Goal: Transaction & Acquisition: Purchase product/service

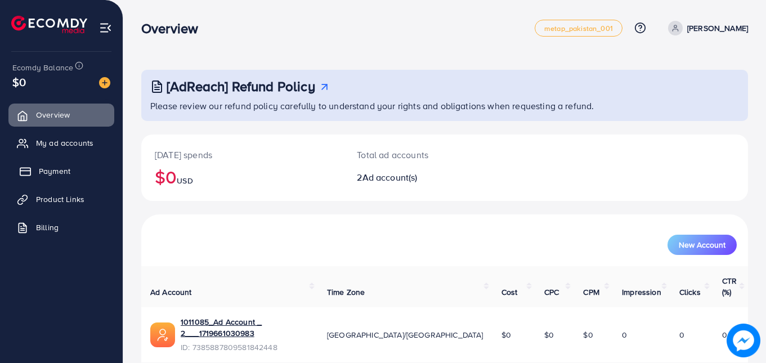
click at [48, 171] on span "Payment" at bounding box center [55, 170] width 32 height 11
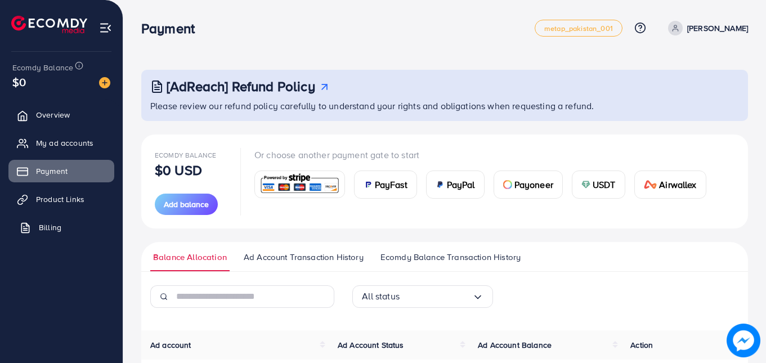
click at [44, 218] on link "Billing" at bounding box center [61, 227] width 106 height 23
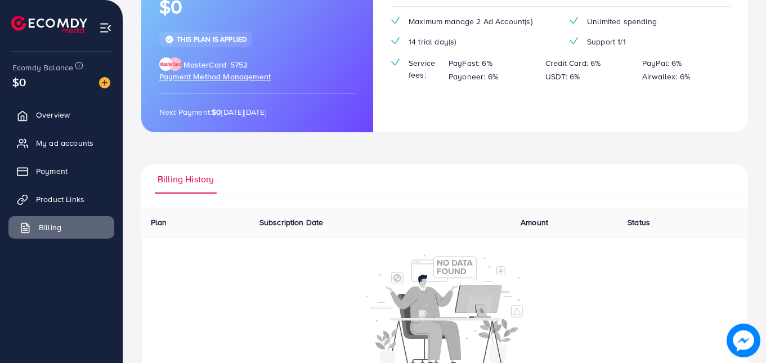
scroll to position [139, 0]
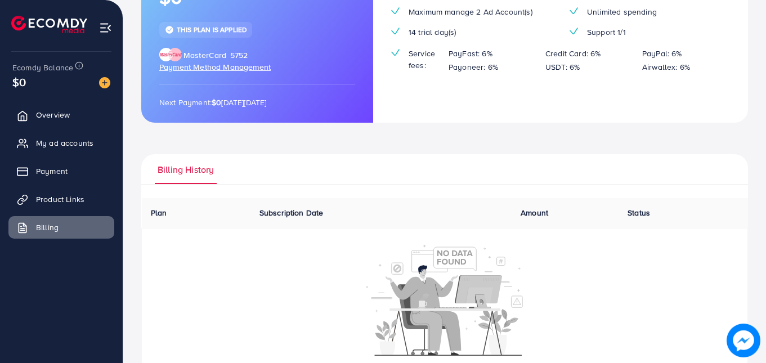
click at [179, 163] on span "Billing History" at bounding box center [186, 169] width 56 height 13
click at [180, 163] on span "Billing History" at bounding box center [186, 169] width 56 height 13
drag, startPoint x: 180, startPoint y: 138, endPoint x: 263, endPoint y: 148, distance: 84.4
click at [263, 154] on ul "Billing History" at bounding box center [444, 169] width 607 height 30
click at [264, 154] on ul "Billing History" at bounding box center [444, 169] width 607 height 30
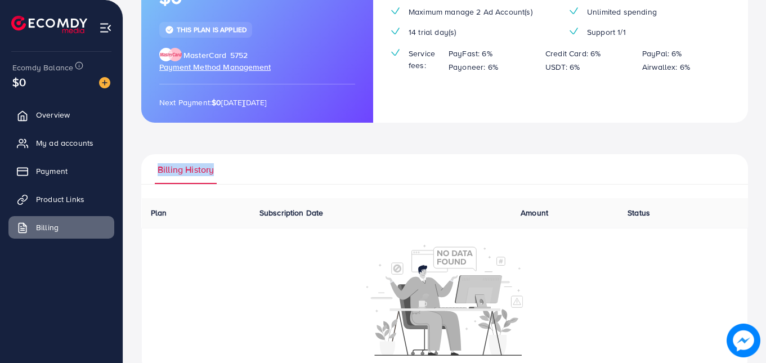
drag, startPoint x: 264, startPoint y: 148, endPoint x: 162, endPoint y: 144, distance: 103.1
click at [162, 154] on ul "Billing History" at bounding box center [444, 169] width 607 height 30
click at [48, 116] on span "Overview" at bounding box center [56, 114] width 34 height 11
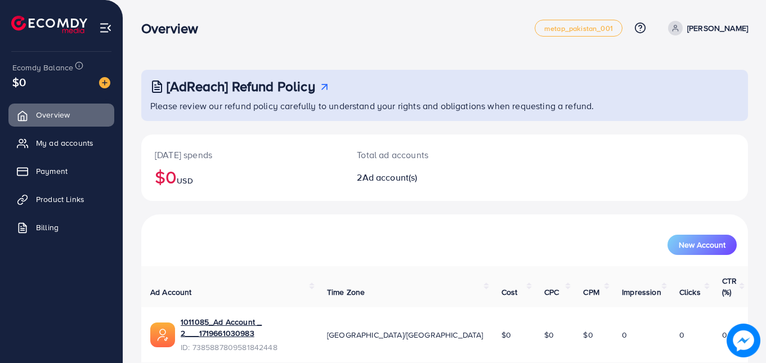
click at [713, 25] on p "[PERSON_NAME]" at bounding box center [717, 28] width 61 height 14
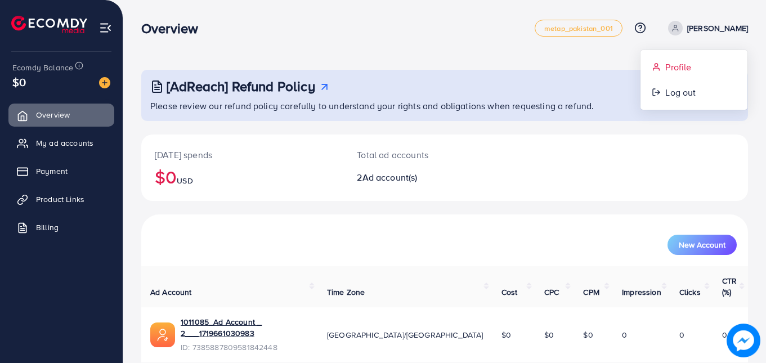
click at [667, 69] on span "Profile" at bounding box center [678, 67] width 26 height 14
select select "********"
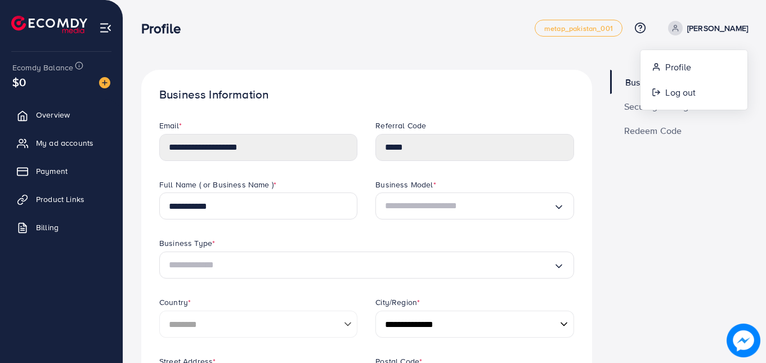
click at [530, 180] on div "Business Model *" at bounding box center [474, 186] width 198 height 14
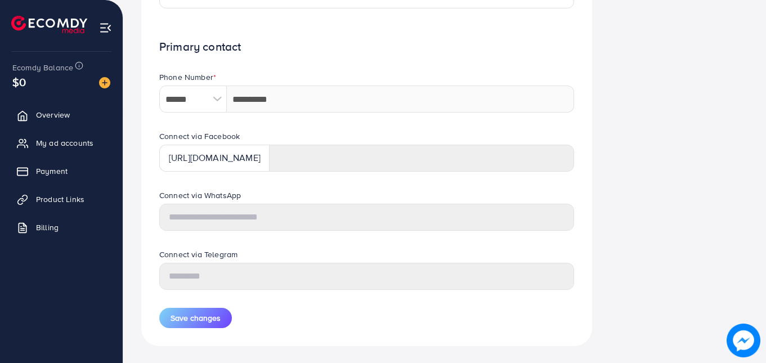
scroll to position [526, 0]
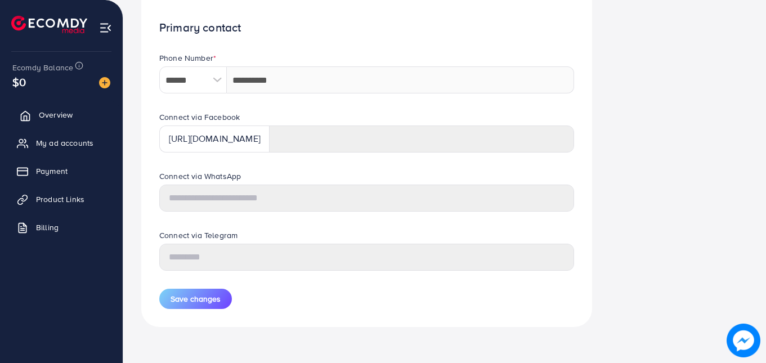
click at [45, 110] on span "Overview" at bounding box center [56, 114] width 34 height 11
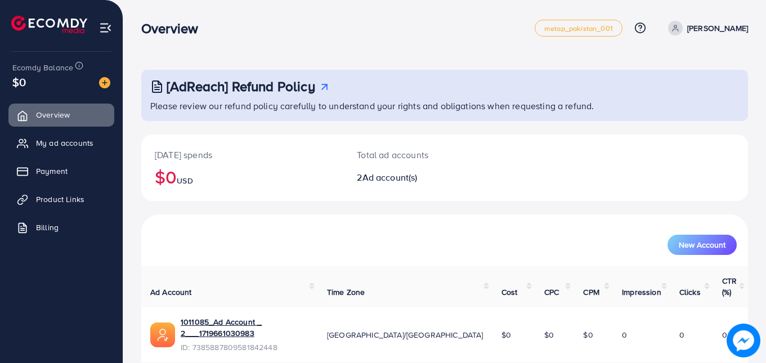
click at [106, 30] on img at bounding box center [105, 27] width 13 height 13
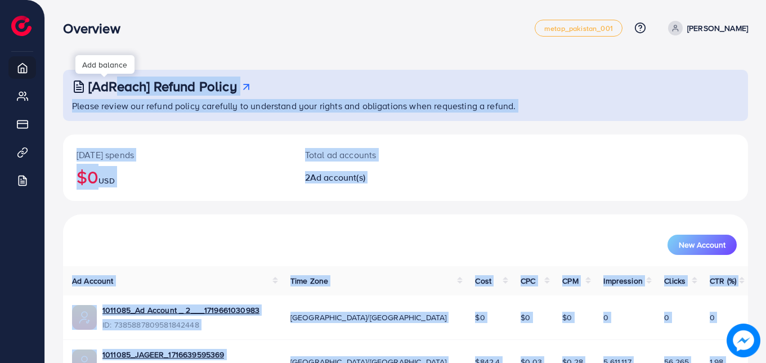
click at [109, 75] on body "Overview metap_pakistan_001 Help Center Contact Support Plans and Pricing Term …" at bounding box center [383, 181] width 766 height 363
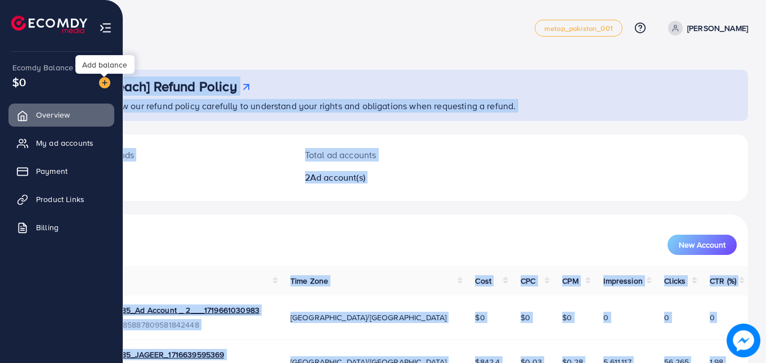
click at [101, 78] on img at bounding box center [104, 82] width 11 height 11
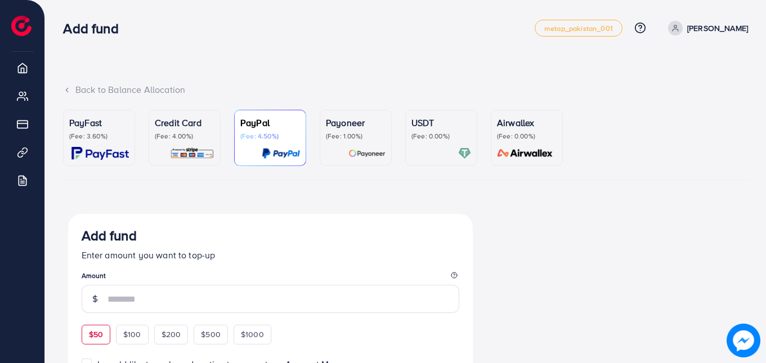
click at [102, 330] on span "$50" at bounding box center [96, 334] width 14 height 11
type input "**"
click at [90, 130] on div "PayFast (Fee: 3.60%)" at bounding box center [99, 128] width 60 height 25
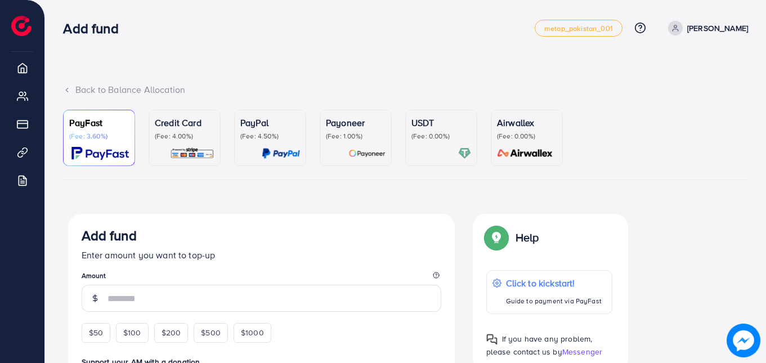
click at [90, 130] on div "PayFast (Fee: 3.60%)" at bounding box center [99, 128] width 60 height 25
drag, startPoint x: 90, startPoint y: 130, endPoint x: 131, endPoint y: 325, distance: 199.5
click at [131, 325] on div "$100" at bounding box center [132, 332] width 33 height 19
type input "***"
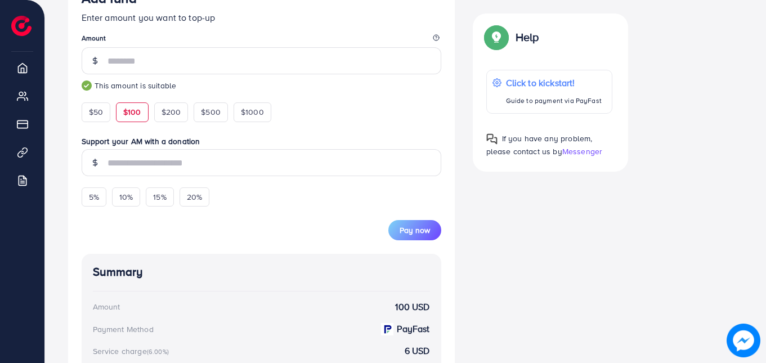
scroll to position [248, 0]
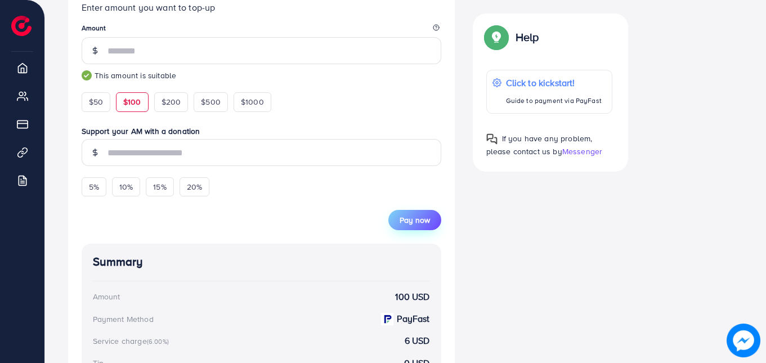
click at [419, 216] on span "Pay now" at bounding box center [415, 219] width 30 height 11
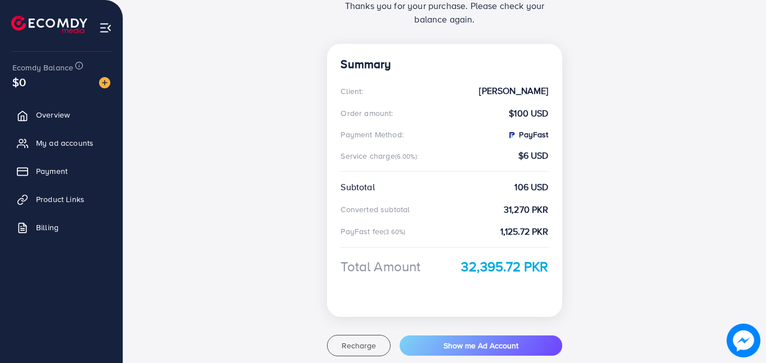
scroll to position [203, 0]
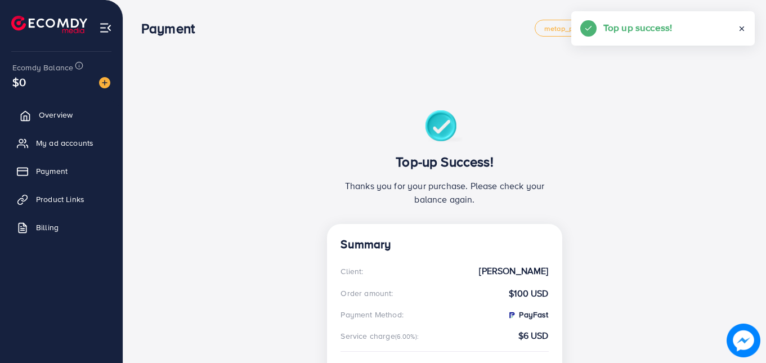
click at [47, 122] on link "Overview" at bounding box center [61, 115] width 106 height 23
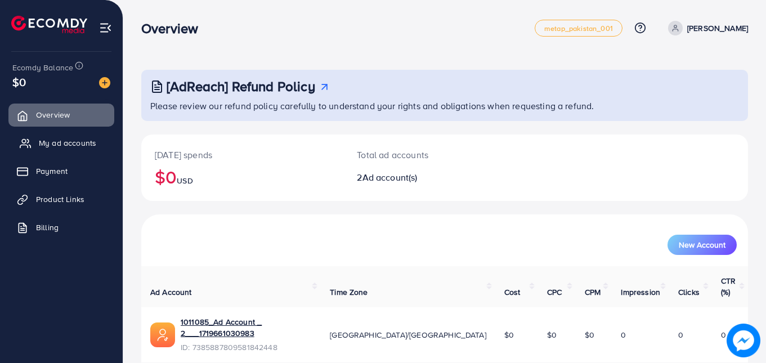
click at [66, 142] on span "My ad accounts" at bounding box center [67, 142] width 57 height 11
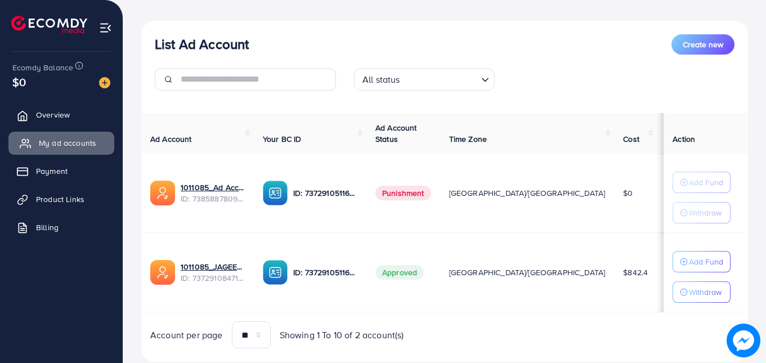
scroll to position [145, 0]
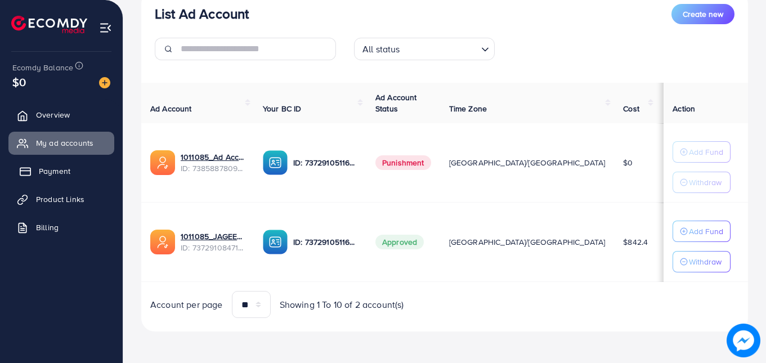
click at [42, 171] on span "Payment" at bounding box center [55, 170] width 32 height 11
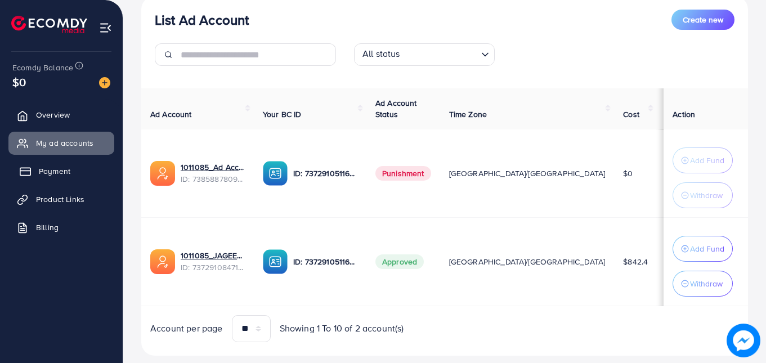
scroll to position [150, 0]
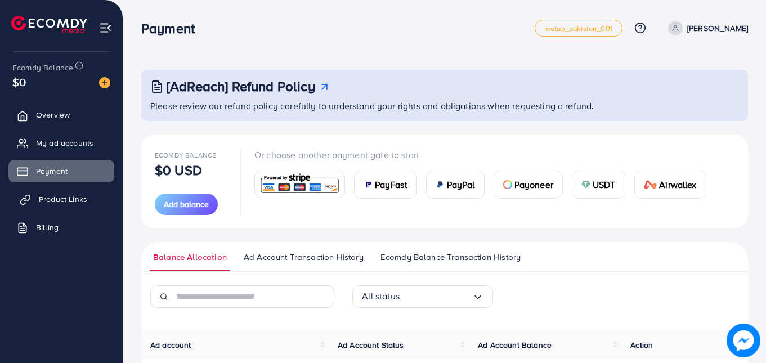
click at [46, 200] on span "Product Links" at bounding box center [63, 199] width 48 height 11
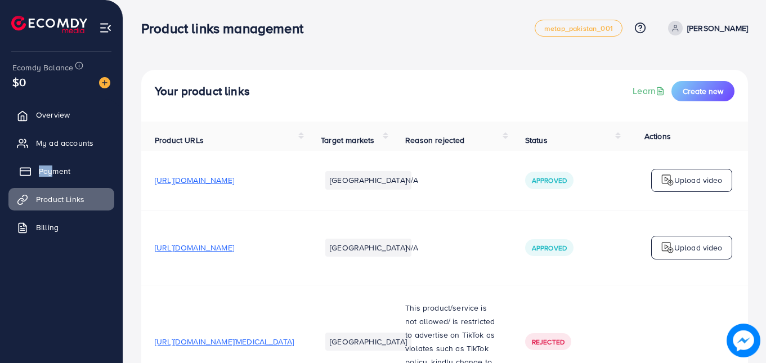
drag, startPoint x: 38, startPoint y: 158, endPoint x: 50, endPoint y: 177, distance: 22.2
click at [50, 177] on ul "Overview My ad accounts Payment Product Links Billing" at bounding box center [61, 174] width 123 height 151
click at [50, 177] on link "Payment" at bounding box center [61, 171] width 106 height 23
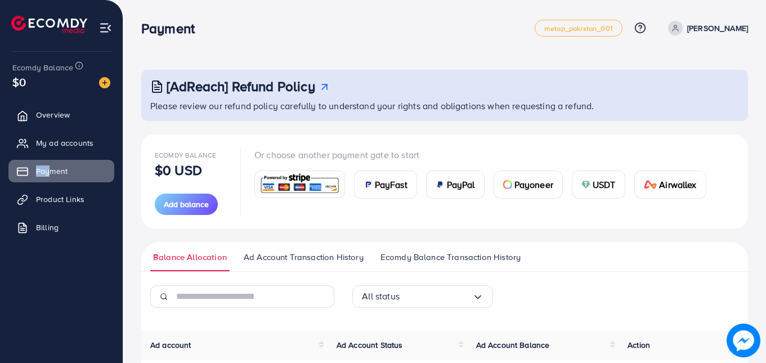
click at [305, 252] on span "Ad Account Transaction History" at bounding box center [304, 257] width 120 height 12
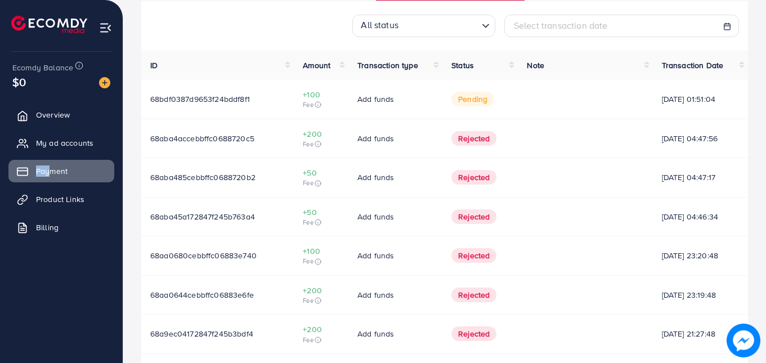
scroll to position [260, 0]
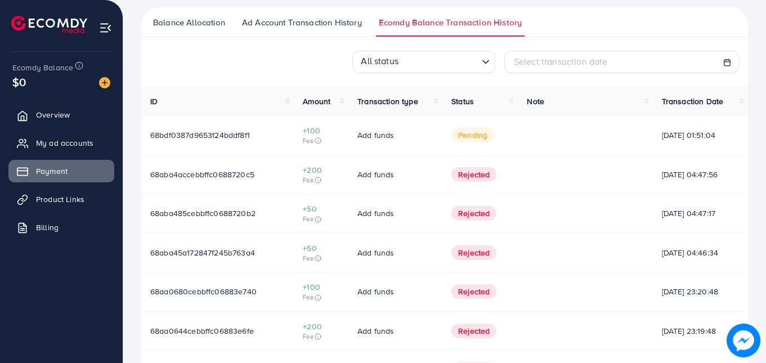
scroll to position [248, 0]
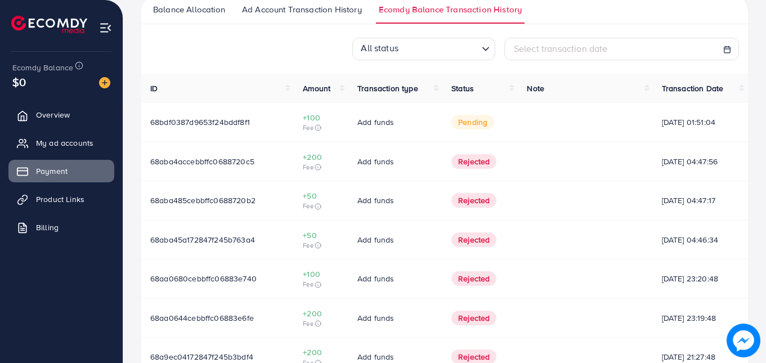
click at [232, 122] on span "68bdf0387d9653f24bddf8f1" at bounding box center [200, 121] width 100 height 11
copy span "68bdf0387d9653f24bddf8f1"
click at [29, 116] on icon at bounding box center [25, 116] width 8 height 10
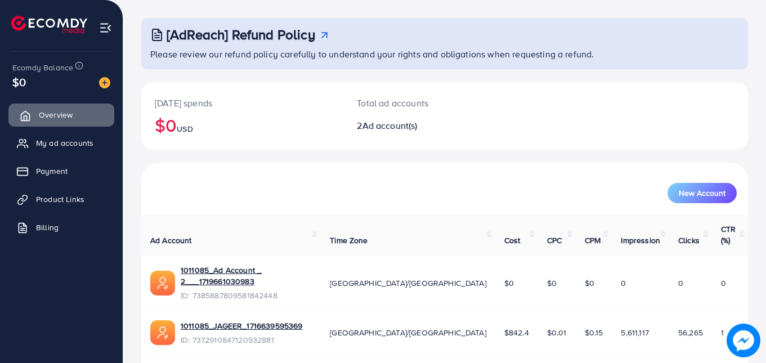
scroll to position [69, 0]
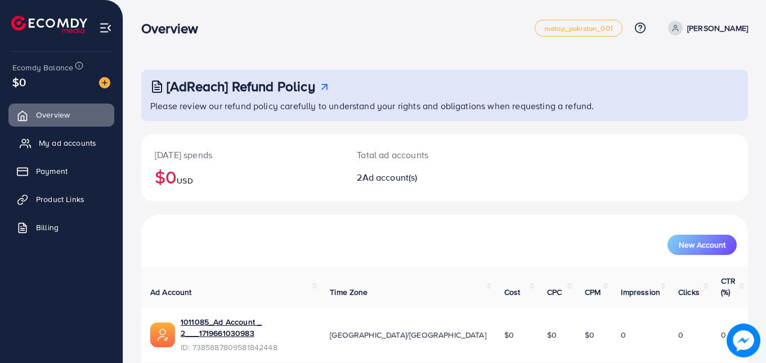
click at [59, 143] on span "My ad accounts" at bounding box center [67, 142] width 57 height 11
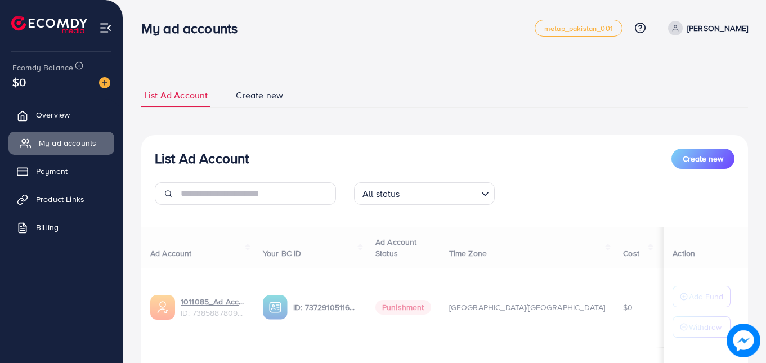
click at [57, 145] on span "My ad accounts" at bounding box center [67, 142] width 57 height 11
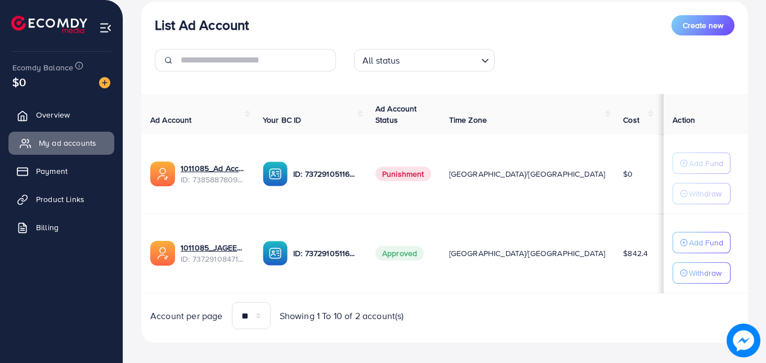
scroll to position [145, 0]
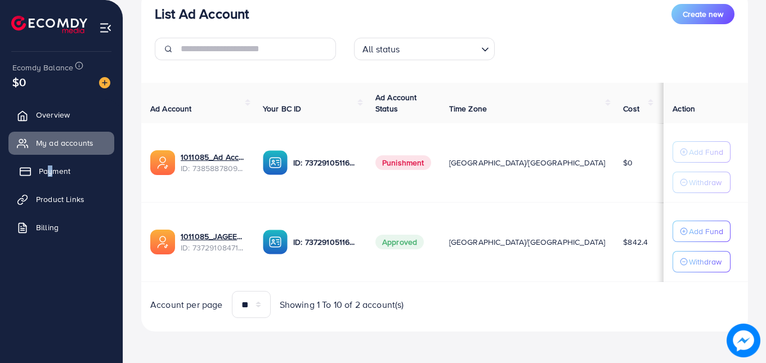
drag, startPoint x: 48, startPoint y: 159, endPoint x: 47, endPoint y: 175, distance: 15.8
click at [47, 175] on ul "Overview My ad accounts Payment Product Links Billing" at bounding box center [61, 174] width 123 height 151
click at [46, 175] on span "Payment" at bounding box center [55, 170] width 32 height 11
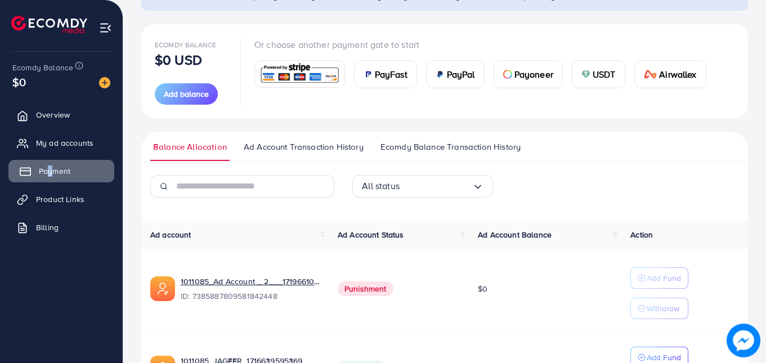
scroll to position [203, 0]
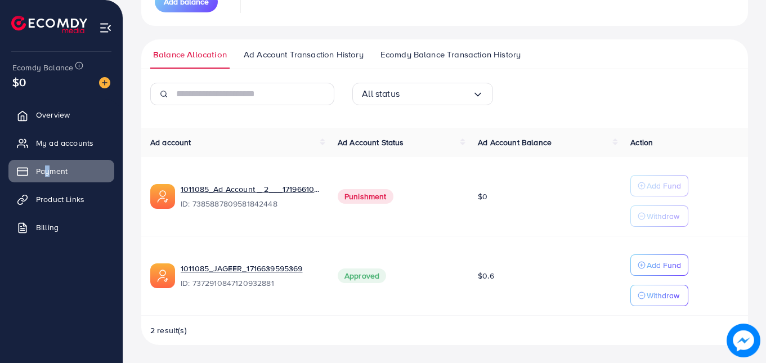
click at [400, 51] on span "Ecomdy Balance Transaction History" at bounding box center [450, 54] width 140 height 12
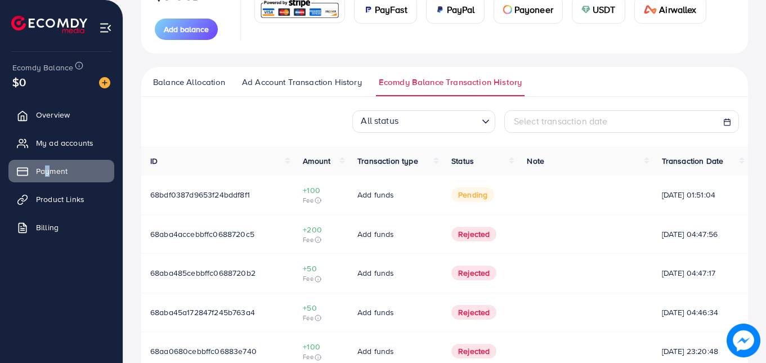
scroll to position [185, 0]
